Goal: Task Accomplishment & Management: Use online tool/utility

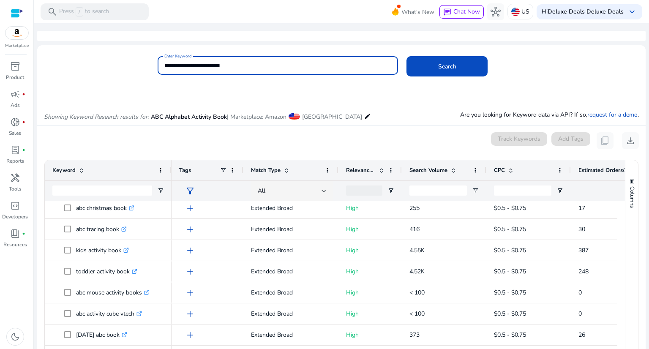
drag, startPoint x: 235, startPoint y: 63, endPoint x: 159, endPoint y: 77, distance: 76.9
click at [159, 77] on body "**********" at bounding box center [324, 174] width 649 height 349
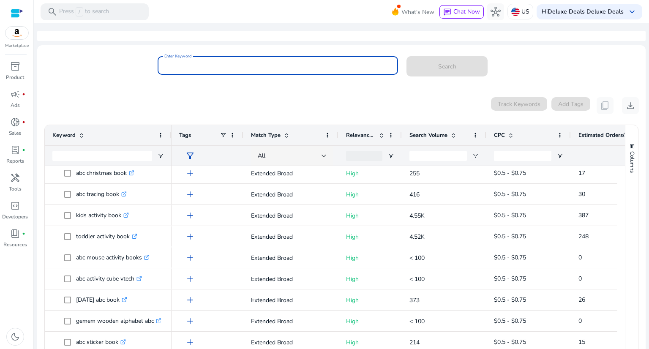
paste input "**********"
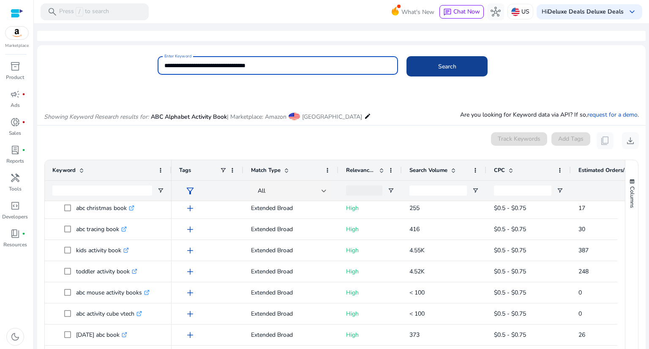
type input "**********"
click at [446, 62] on span "Search" at bounding box center [447, 66] width 18 height 9
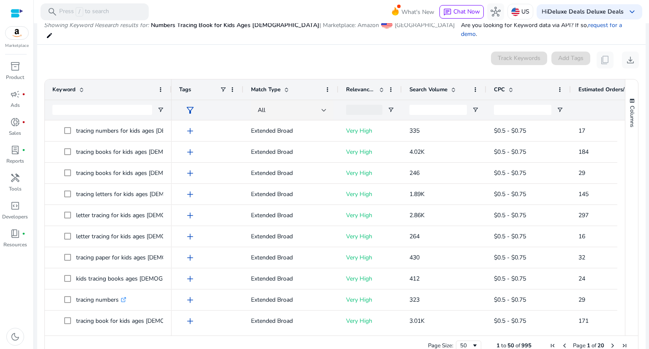
scroll to position [90, 0]
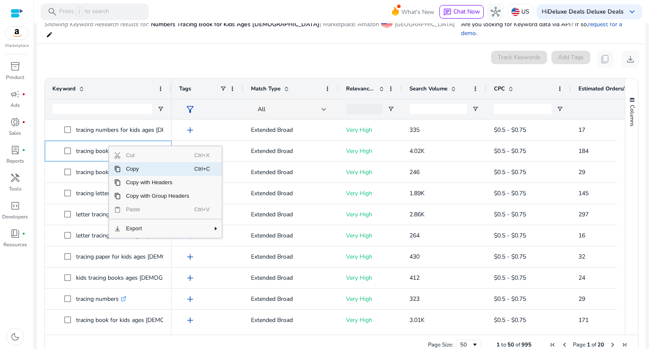
click at [132, 162] on span "Copy" at bounding box center [157, 169] width 73 height 14
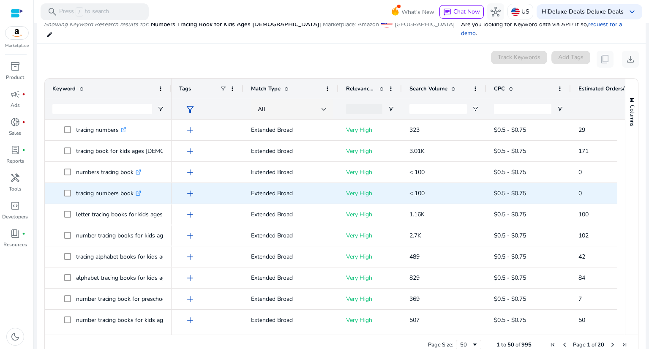
scroll to position [127, 0]
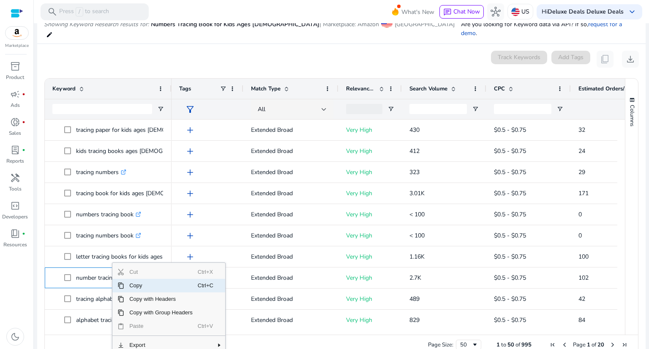
click at [128, 279] on span "Copy" at bounding box center [160, 286] width 73 height 14
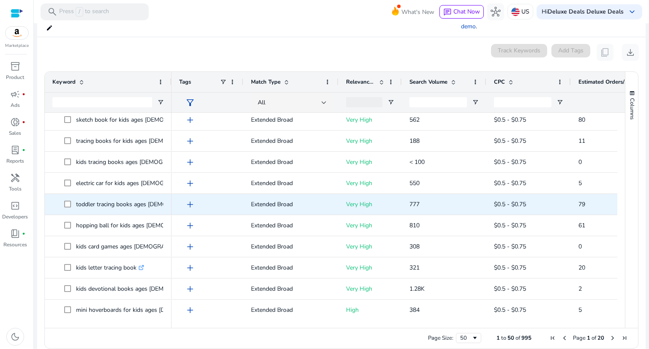
scroll to position [99, 0]
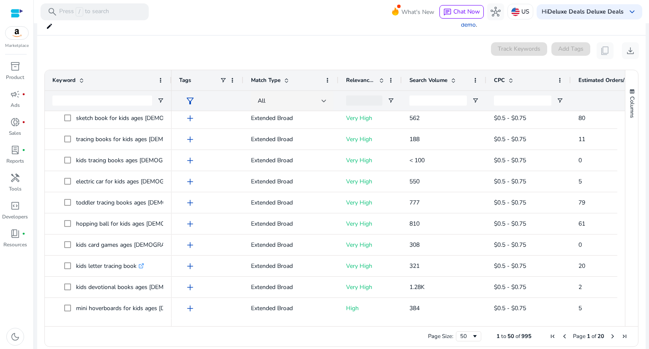
click at [609, 333] on span "Next Page" at bounding box center [612, 336] width 7 height 7
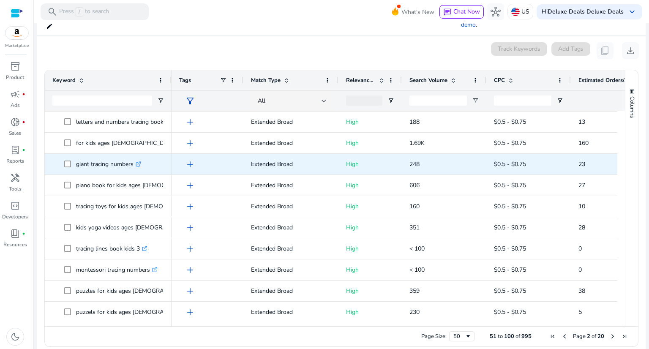
scroll to position [0, 0]
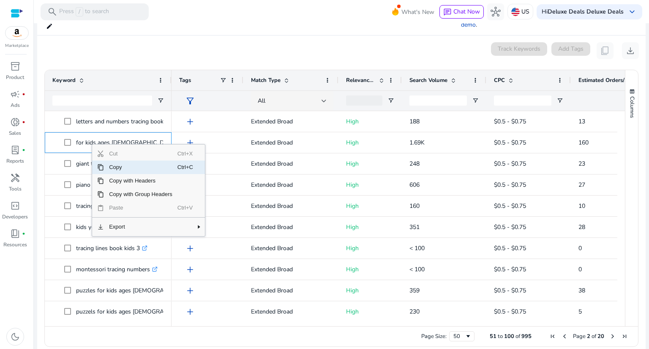
click at [132, 163] on span "Copy" at bounding box center [140, 167] width 73 height 14
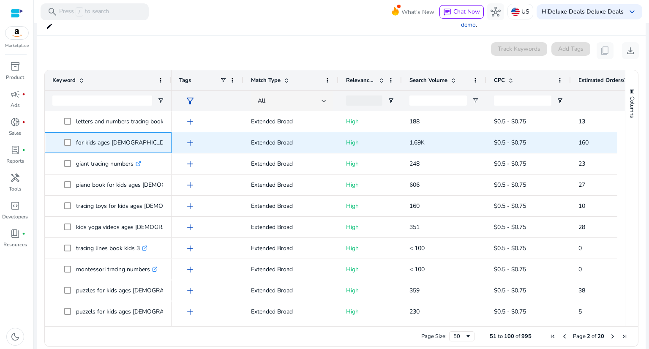
click at [179, 141] on icon at bounding box center [181, 143] width 4 height 4
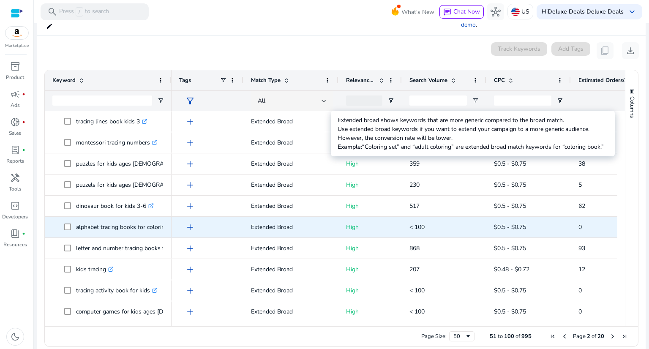
scroll to position [535, 0]
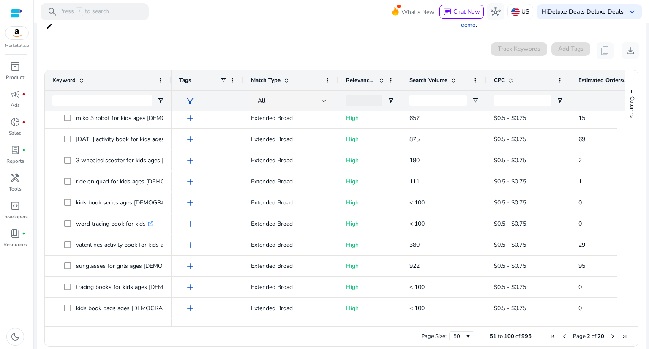
click at [609, 333] on span "Next Page" at bounding box center [612, 336] width 7 height 7
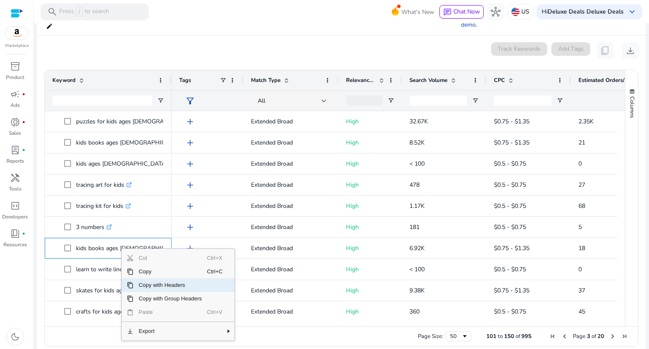
click at [153, 278] on span "Copy with Headers" at bounding box center [169, 285] width 73 height 14
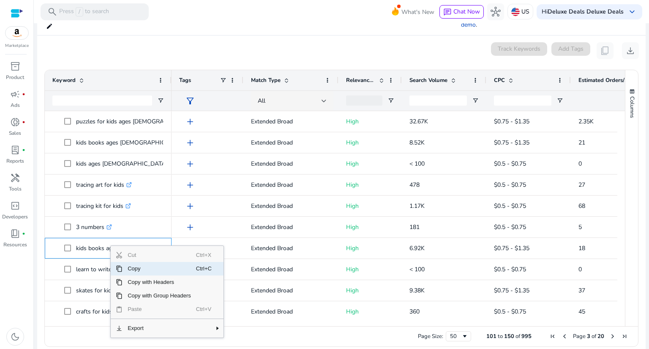
click at [130, 262] on span "Copy" at bounding box center [158, 269] width 73 height 14
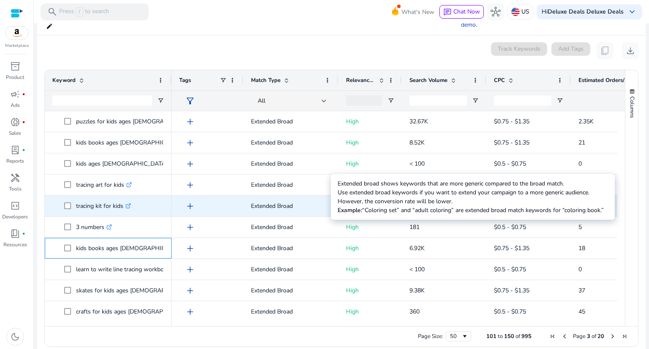
scroll to position [633, 0]
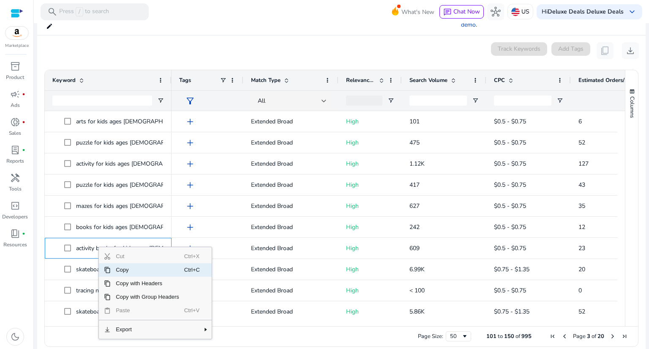
click at [164, 263] on span "Copy" at bounding box center [147, 270] width 73 height 14
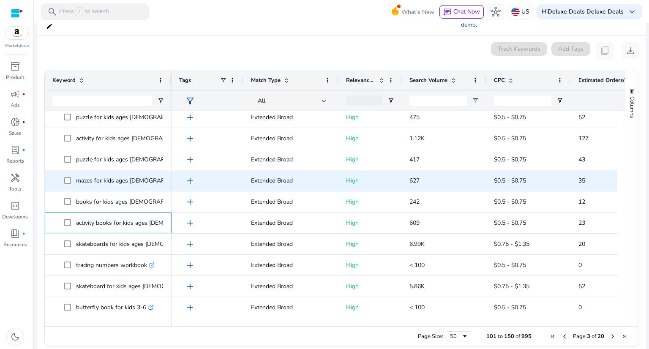
scroll to position [848, 0]
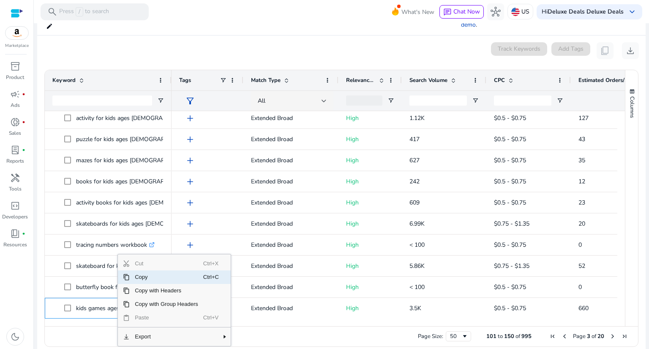
click at [145, 270] on span "Copy" at bounding box center [166, 277] width 73 height 14
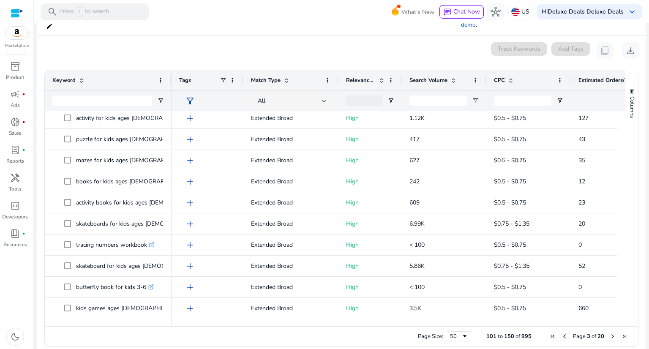
click at [609, 333] on span "Next Page" at bounding box center [612, 336] width 7 height 7
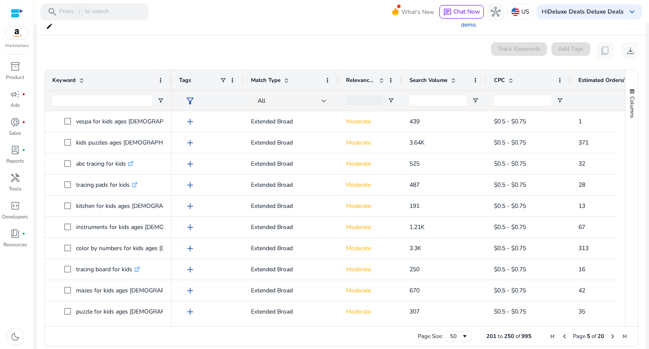
click at [609, 333] on span "Next Page" at bounding box center [612, 336] width 7 height 7
click at [561, 333] on span "Previous Page" at bounding box center [564, 336] width 7 height 7
click at [609, 333] on span "Next Page" at bounding box center [612, 336] width 7 height 7
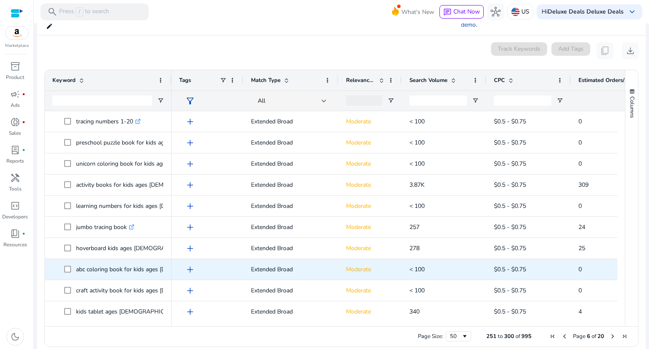
scroll to position [758, 0]
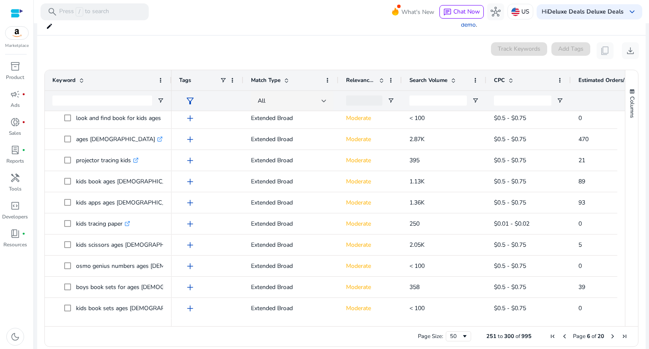
click at [609, 333] on span "Next Page" at bounding box center [612, 336] width 7 height 7
